Goal: Task Accomplishment & Management: Use online tool/utility

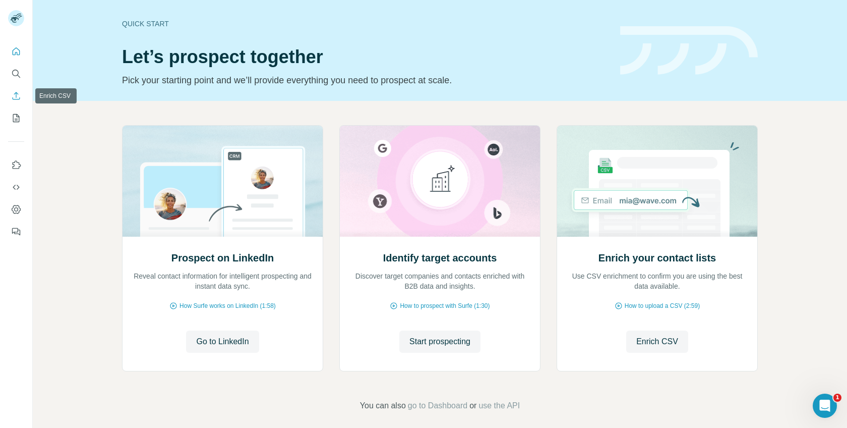
click at [18, 95] on icon "Enrich CSV" at bounding box center [16, 96] width 10 height 10
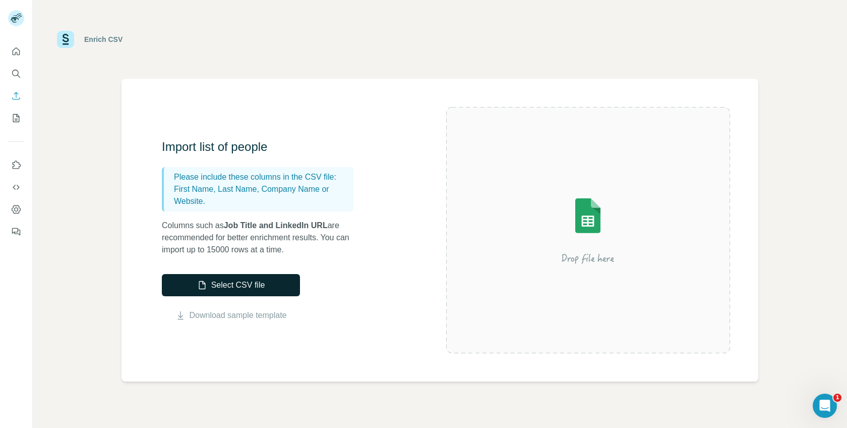
click at [240, 279] on button "Select CSV file" at bounding box center [231, 285] width 138 height 22
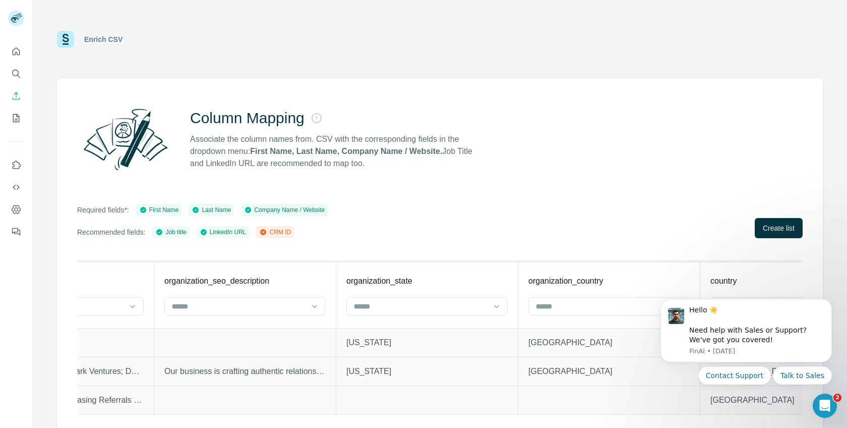
scroll to position [0, 2728]
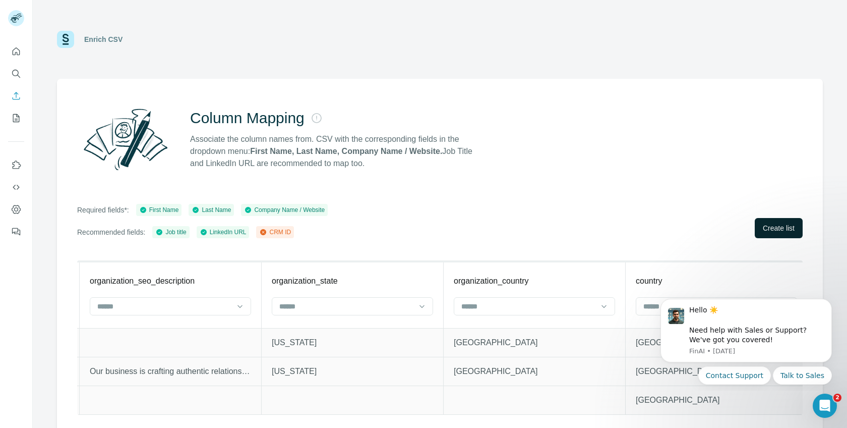
click at [763, 229] on span "Create list" at bounding box center [779, 228] width 32 height 10
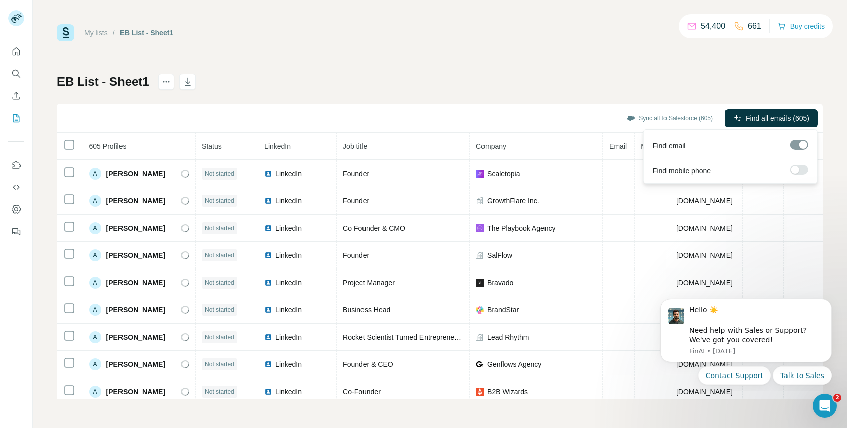
click at [805, 164] on label at bounding box center [799, 169] width 18 height 10
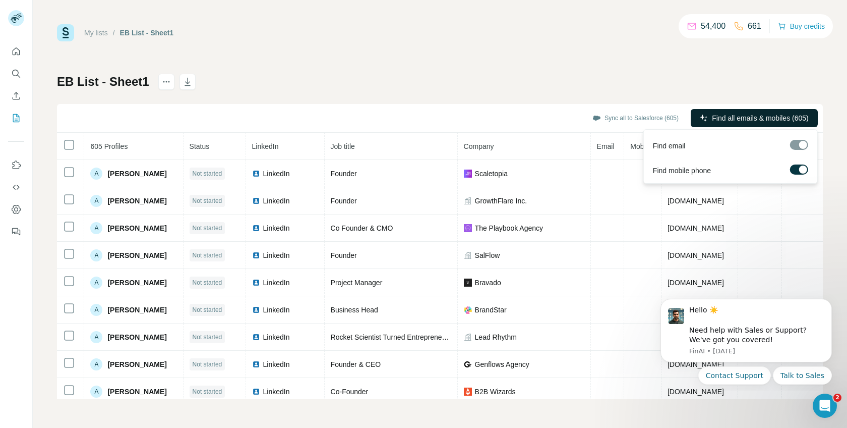
click at [753, 119] on span "Find all emails & mobiles (605)" at bounding box center [760, 118] width 96 height 10
